Goal: Book appointment/travel/reservation

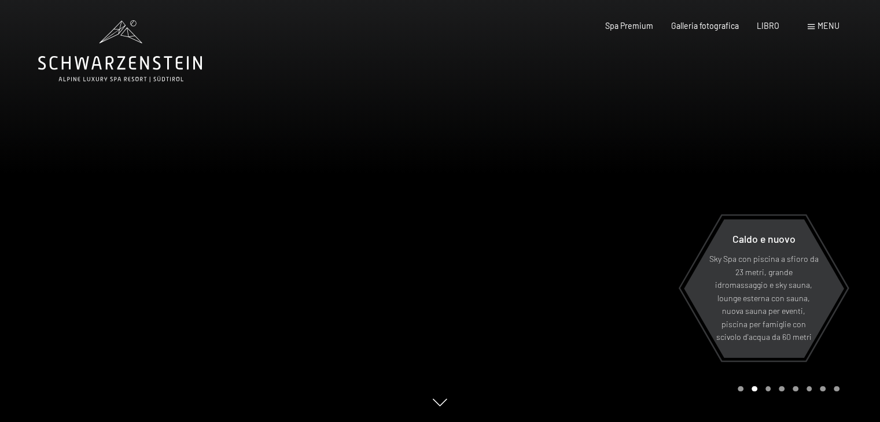
click at [836, 23] on font "menu" at bounding box center [829, 26] width 22 height 10
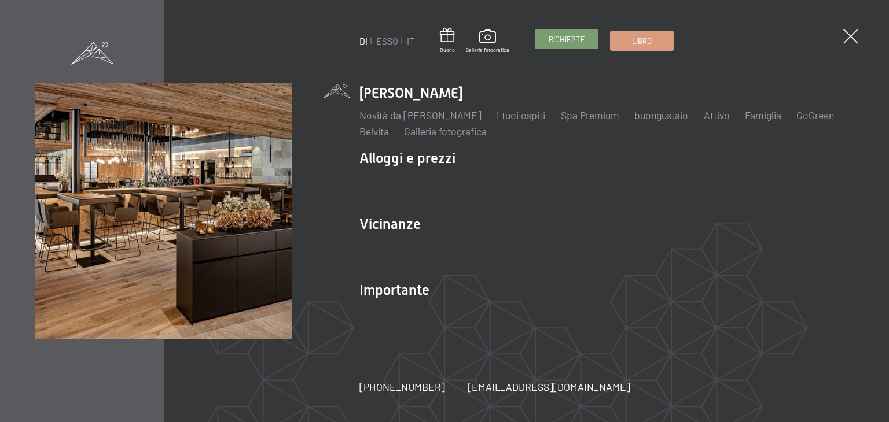
click at [567, 45] on span "Richieste" at bounding box center [566, 39] width 36 height 10
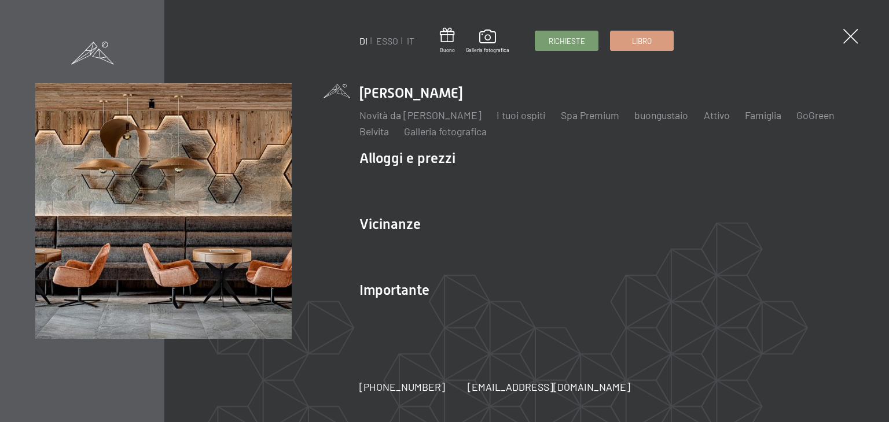
click at [227, 213] on img at bounding box center [163, 211] width 256 height 256
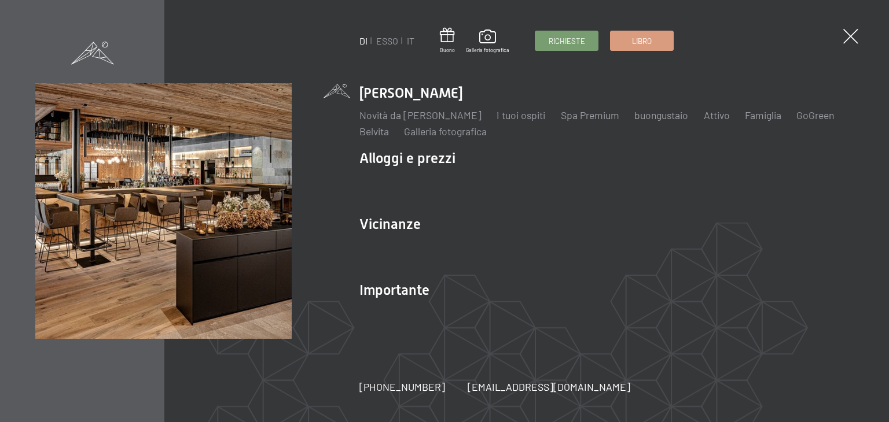
drag, startPoint x: 227, startPoint y: 213, endPoint x: 152, endPoint y: 154, distance: 96.0
click at [152, 154] on img at bounding box center [142, 142] width 285 height 285
click at [222, 207] on img at bounding box center [142, 142] width 285 height 285
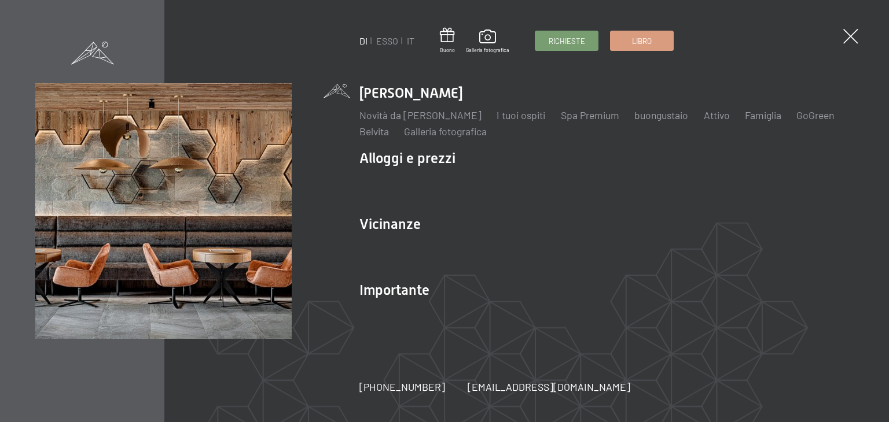
click at [259, 215] on img at bounding box center [163, 211] width 256 height 256
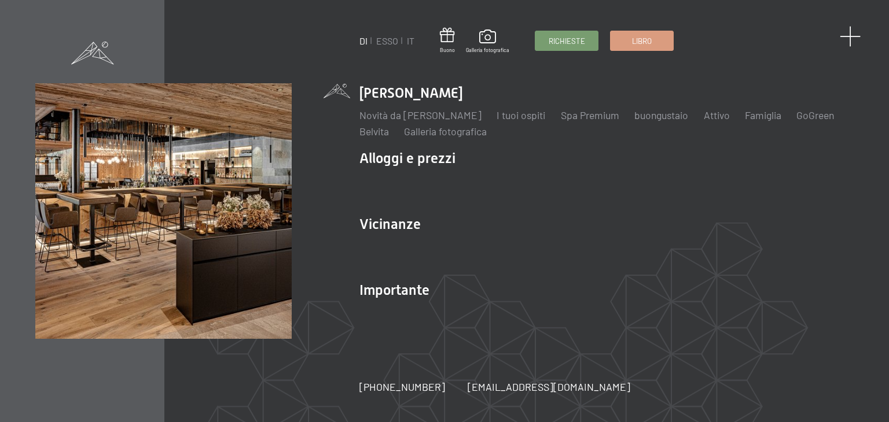
click at [847, 36] on span at bounding box center [850, 36] width 21 height 21
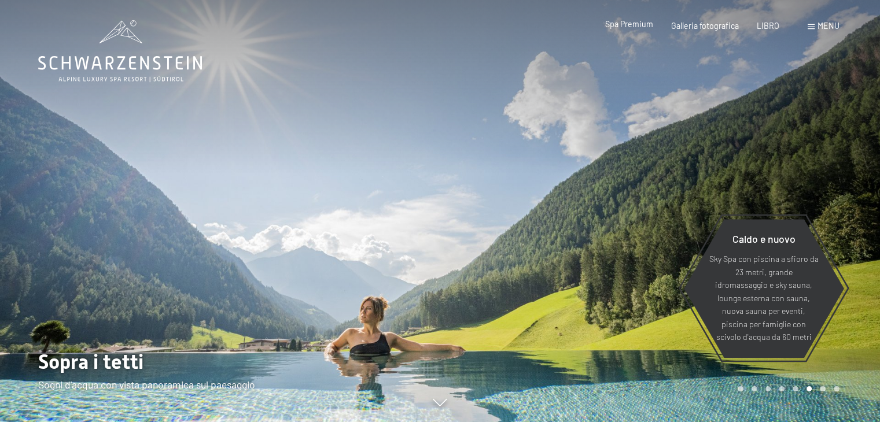
click at [630, 25] on font "Spa Premium" at bounding box center [629, 24] width 48 height 10
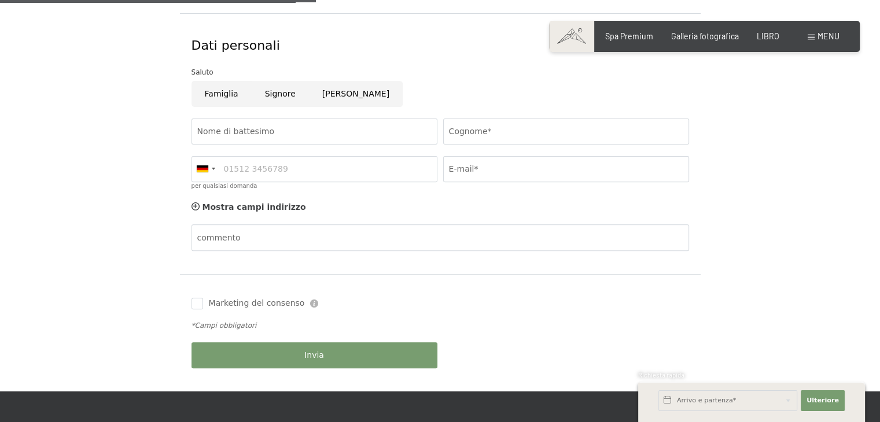
scroll to position [371, 0]
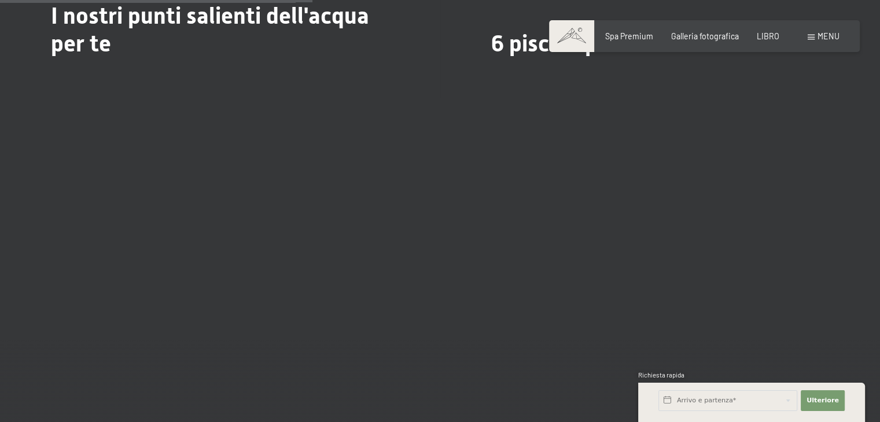
scroll to position [2703, 0]
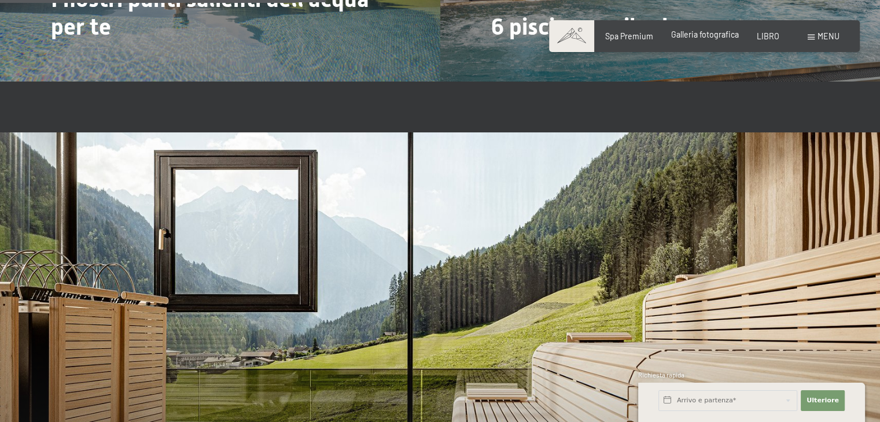
click at [696, 33] on font "Galleria fotografica" at bounding box center [705, 35] width 68 height 10
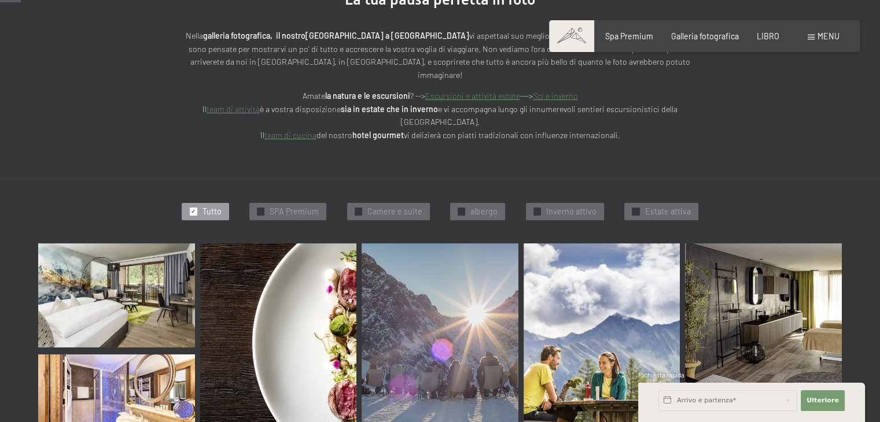
scroll to position [331, 0]
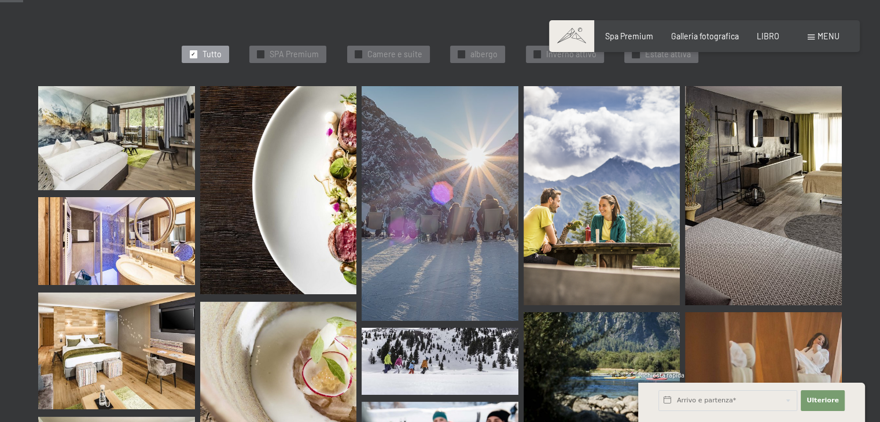
click at [294, 188] on img at bounding box center [278, 190] width 157 height 209
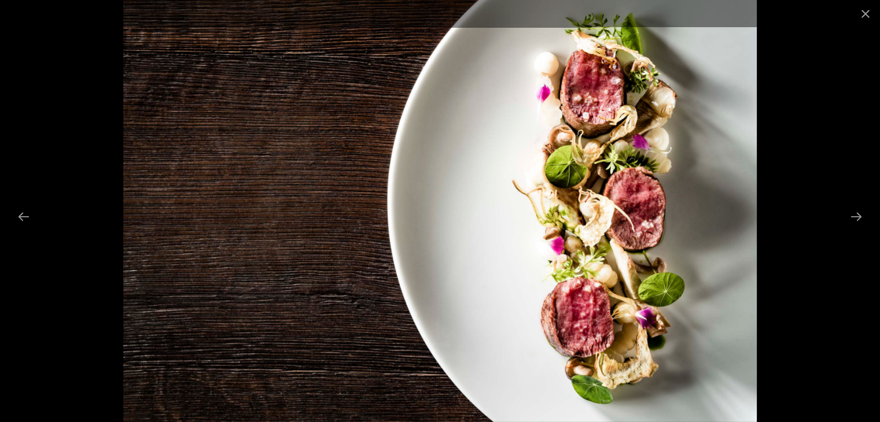
scroll to position [724, 0]
